Goal: Navigation & Orientation: Go to known website

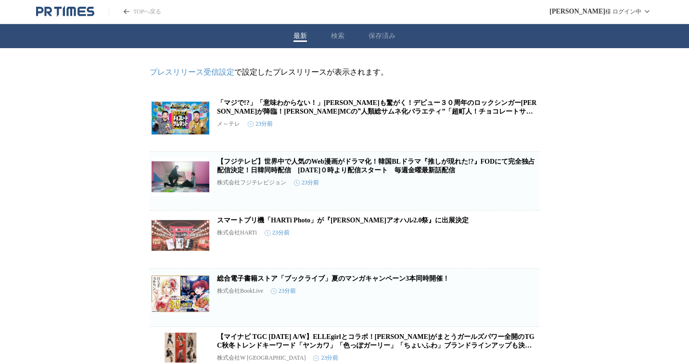
click at [88, 14] on icon "PR TIMESのトップページはこちら" at bounding box center [91, 11] width 8 height 9
click at [73, 16] on icon "PR TIMESのトップページはこちら" at bounding box center [65, 12] width 58 height 12
click at [80, 13] on icon "PR TIMESのトップページはこちら" at bounding box center [65, 12] width 58 height 12
